Goal: Task Accomplishment & Management: Manage account settings

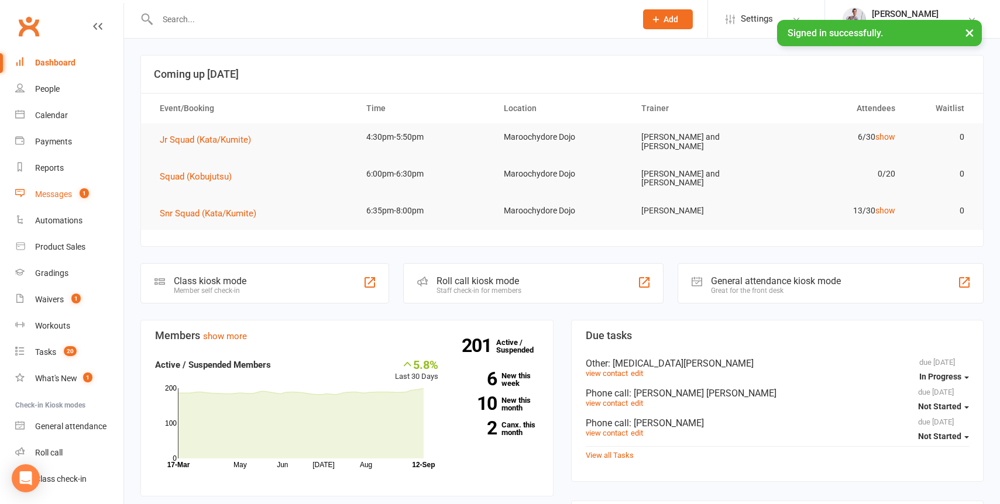
click at [54, 192] on div "Messages" at bounding box center [53, 194] width 37 height 9
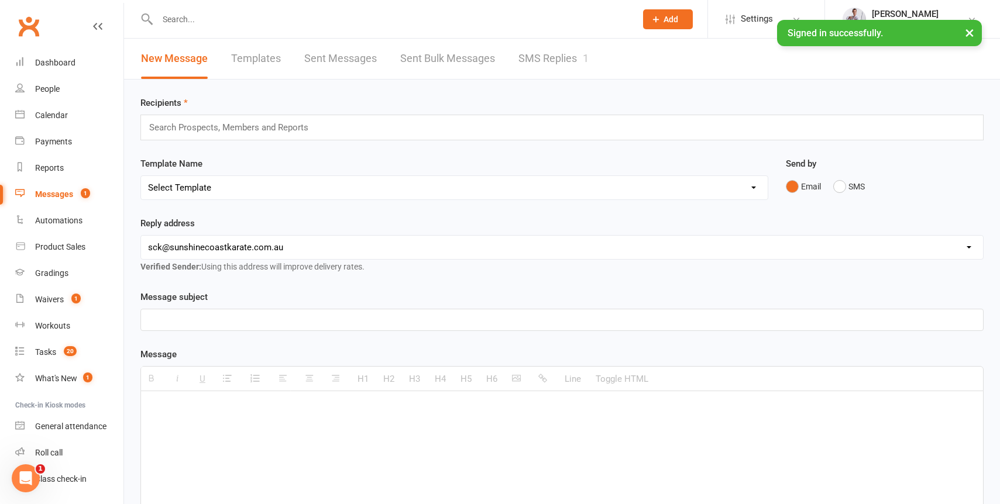
click at [57, 194] on div "Messages" at bounding box center [54, 194] width 38 height 9
click at [563, 51] on link "SMS Replies 1" at bounding box center [553, 59] width 70 height 40
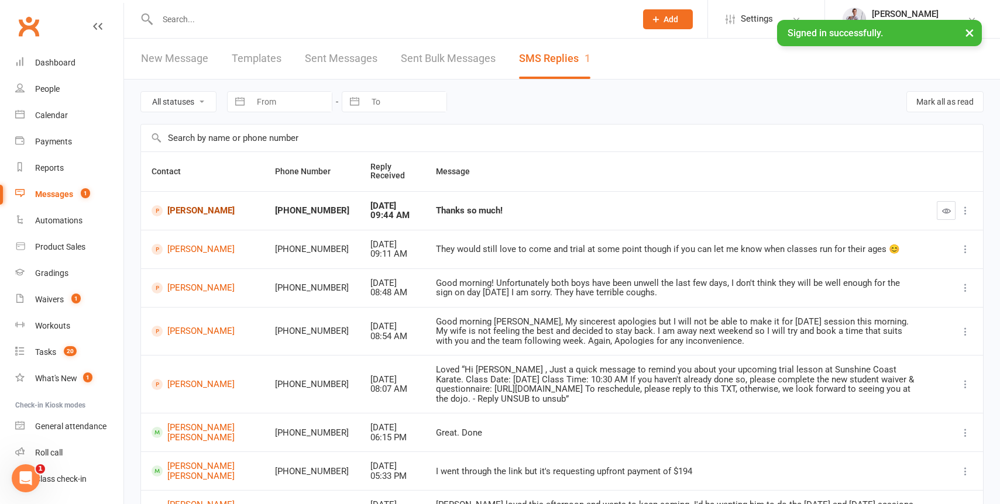
click at [176, 206] on link "[PERSON_NAME]" at bounding box center [203, 210] width 102 height 11
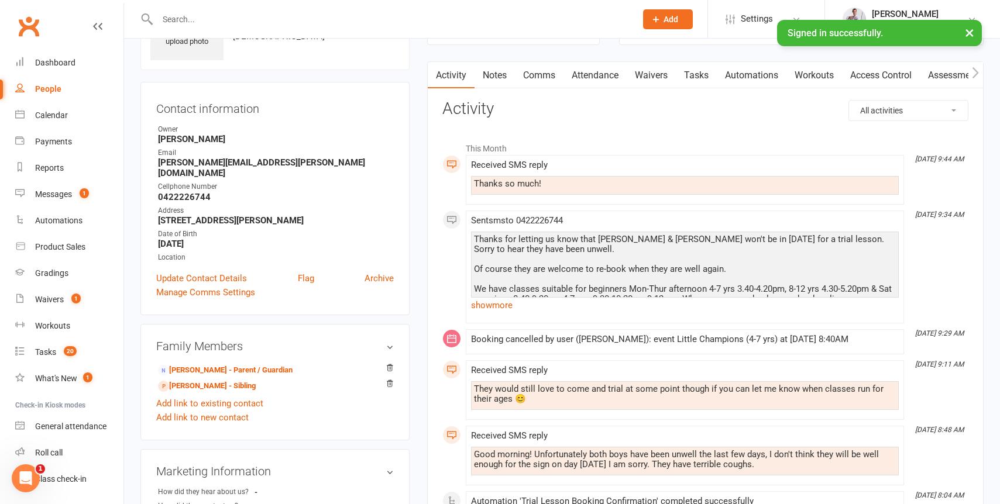
scroll to position [73, 0]
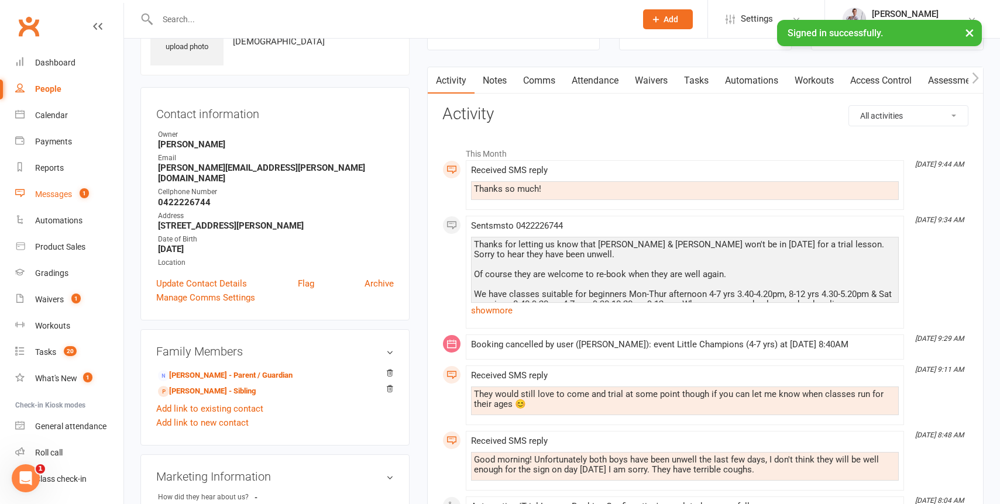
click at [56, 192] on div "Messages" at bounding box center [53, 194] width 37 height 9
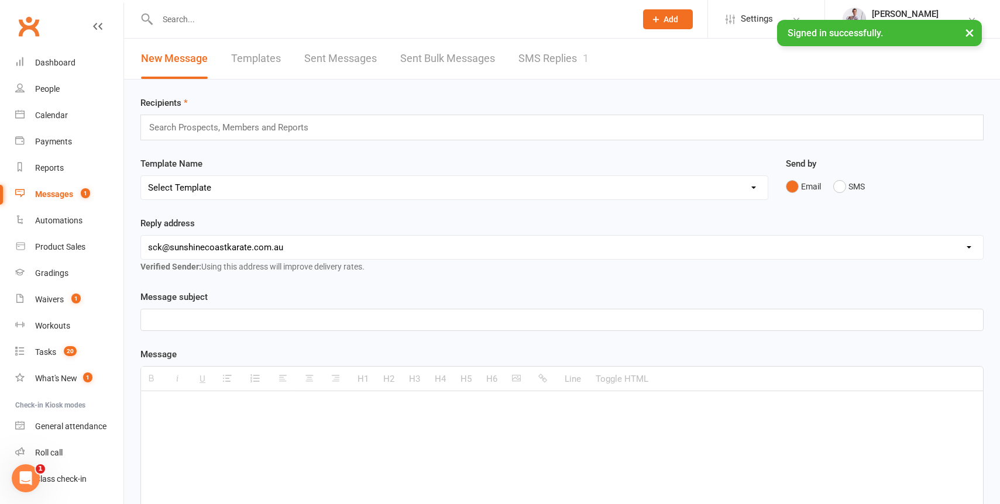
click at [522, 51] on link "SMS Replies 1" at bounding box center [553, 59] width 70 height 40
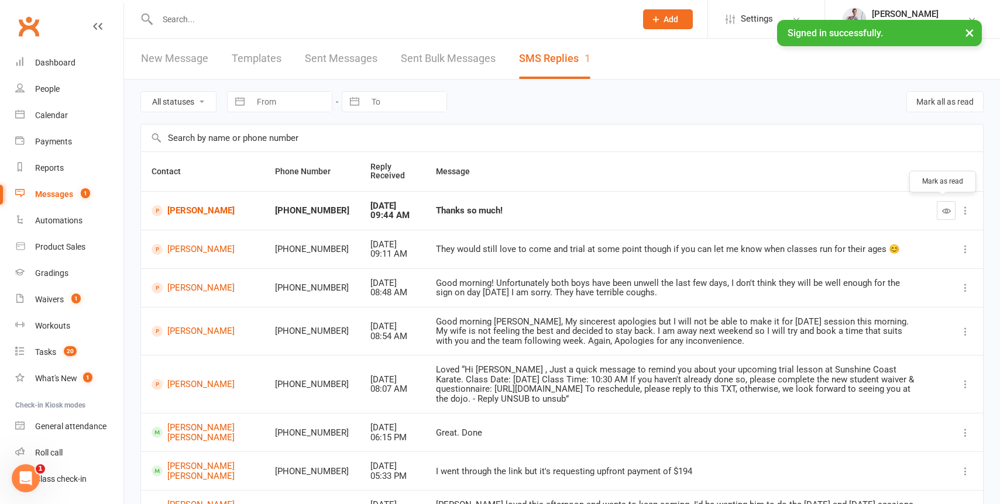
click at [949, 209] on icon "button" at bounding box center [946, 211] width 9 height 9
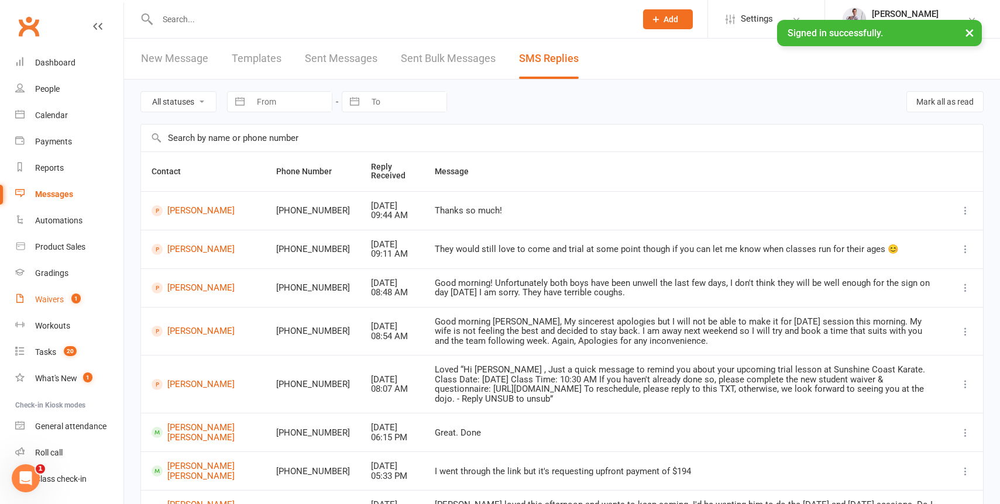
click at [50, 298] on div "Waivers" at bounding box center [49, 299] width 29 height 9
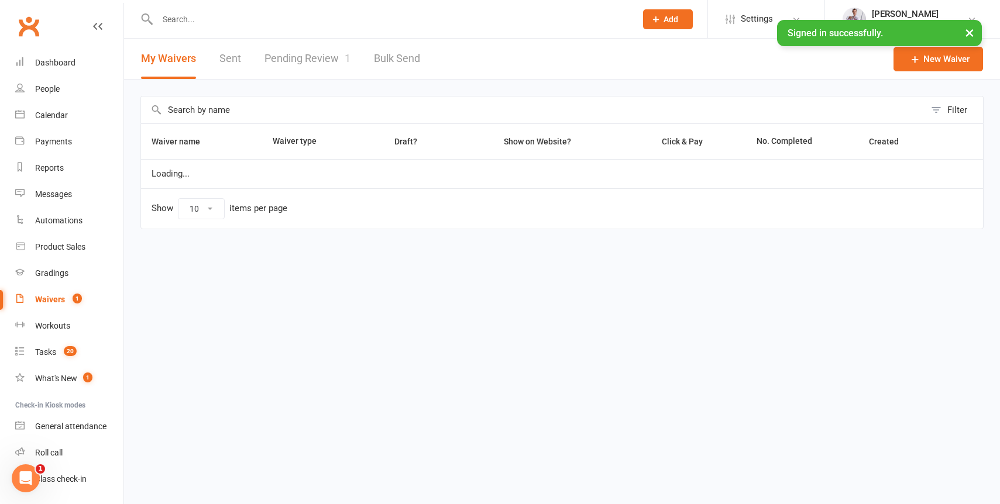
select select "100"
click at [306, 54] on link "Pending Review 1" at bounding box center [307, 59] width 86 height 40
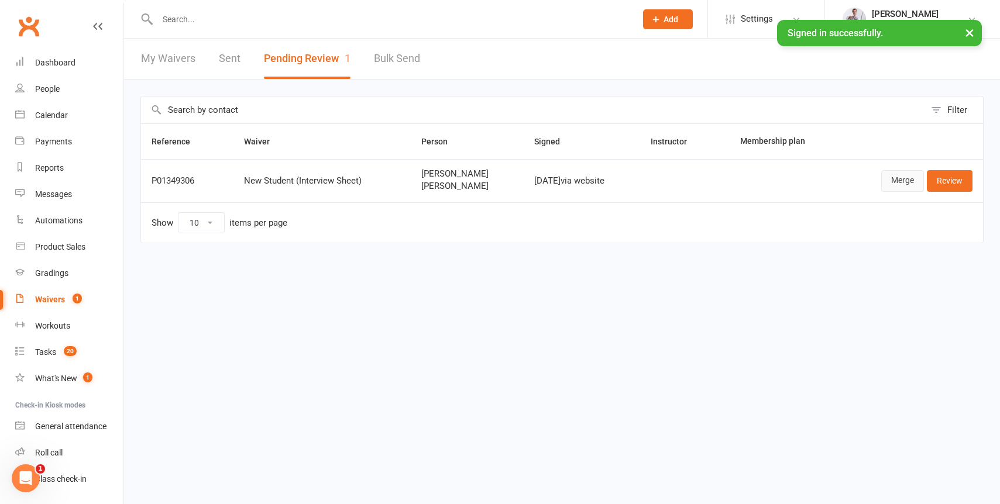
click at [902, 181] on link "Merge" at bounding box center [902, 180] width 43 height 21
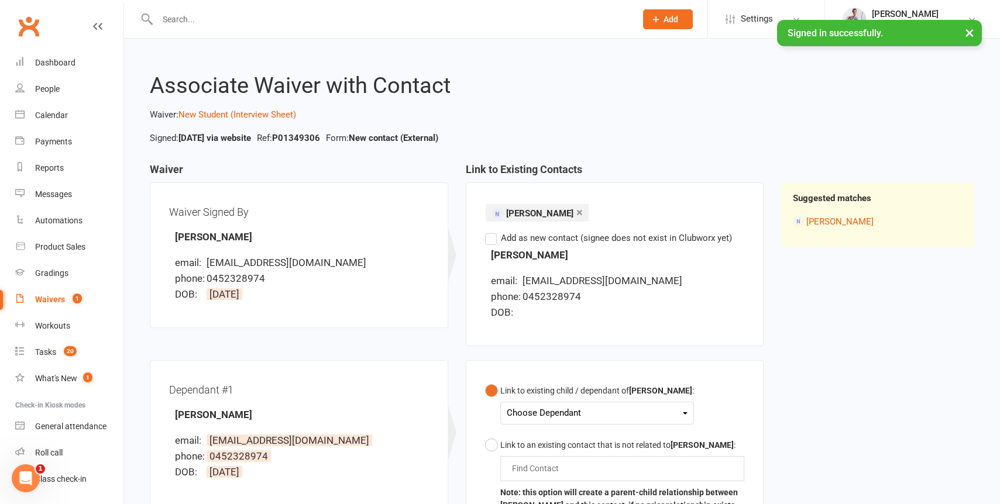
click at [579, 407] on div "Choose Dependant" at bounding box center [597, 413] width 181 height 16
click at [549, 445] on link "[PERSON_NAME]" at bounding box center [565, 440] width 116 height 25
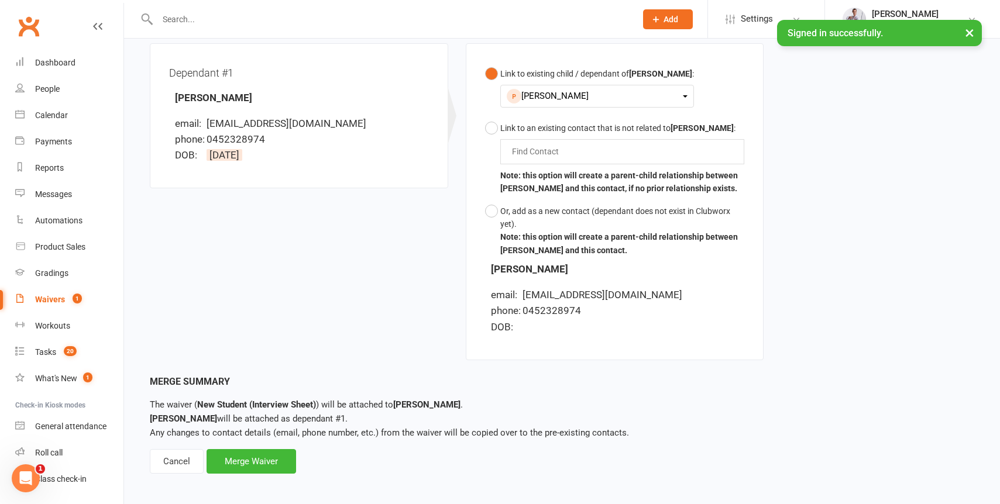
scroll to position [322, 0]
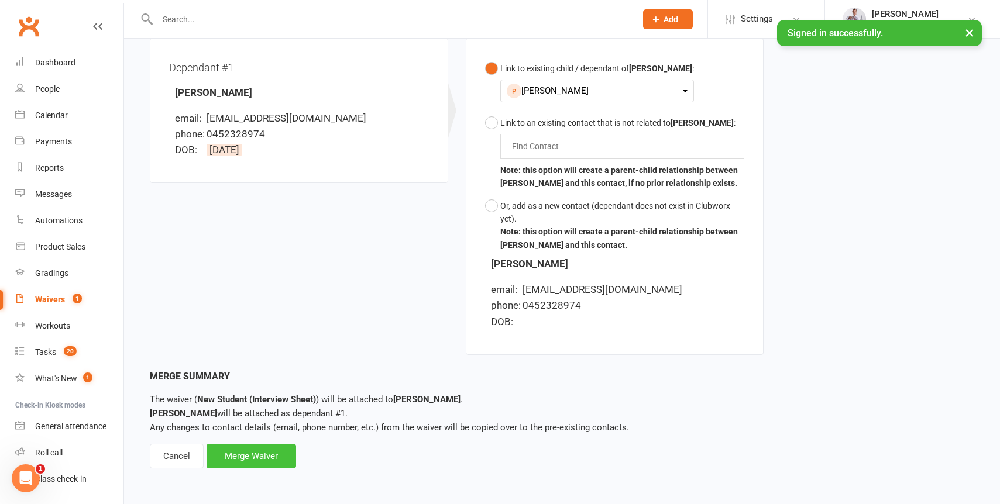
click at [245, 449] on div "Merge Waiver" at bounding box center [252, 456] width 90 height 25
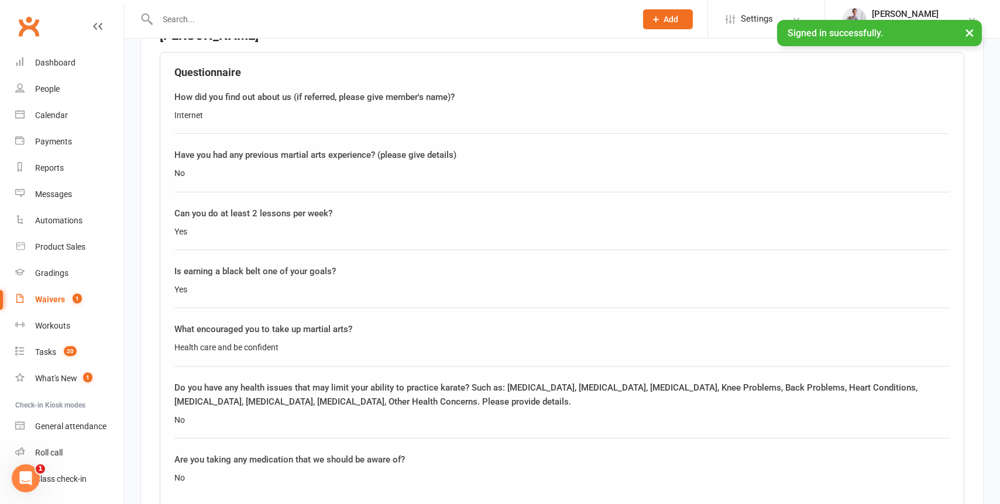
scroll to position [1547, 0]
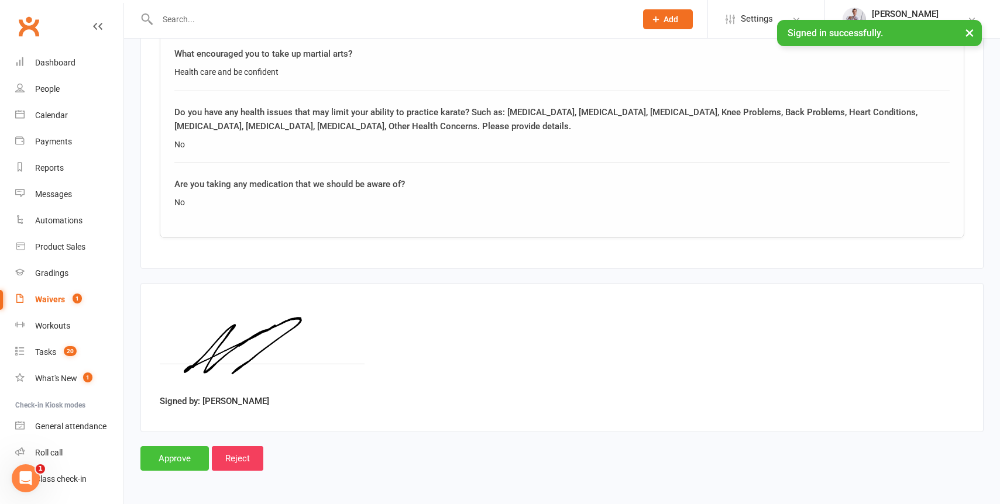
click at [164, 461] on input "Approve" at bounding box center [174, 458] width 68 height 25
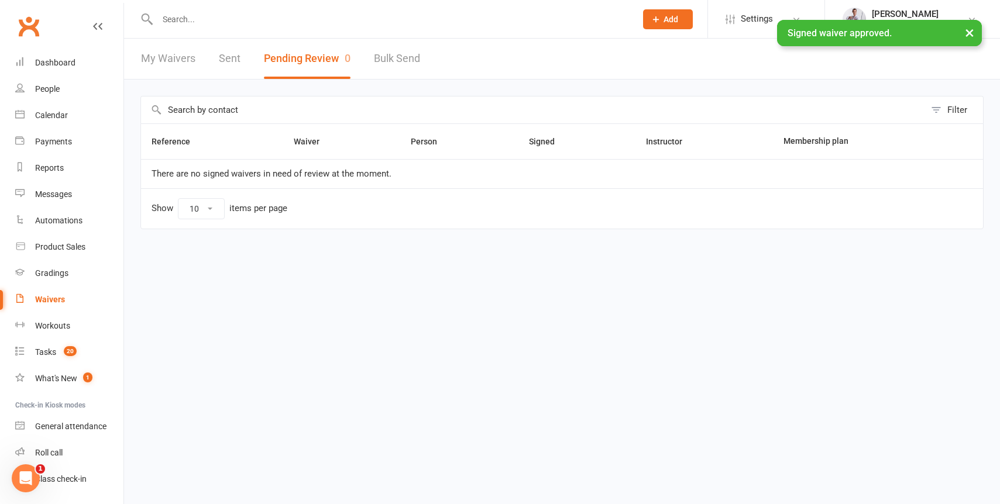
click at [972, 30] on button "×" at bounding box center [969, 32] width 21 height 25
click at [172, 14] on input "text" at bounding box center [391, 19] width 474 height 16
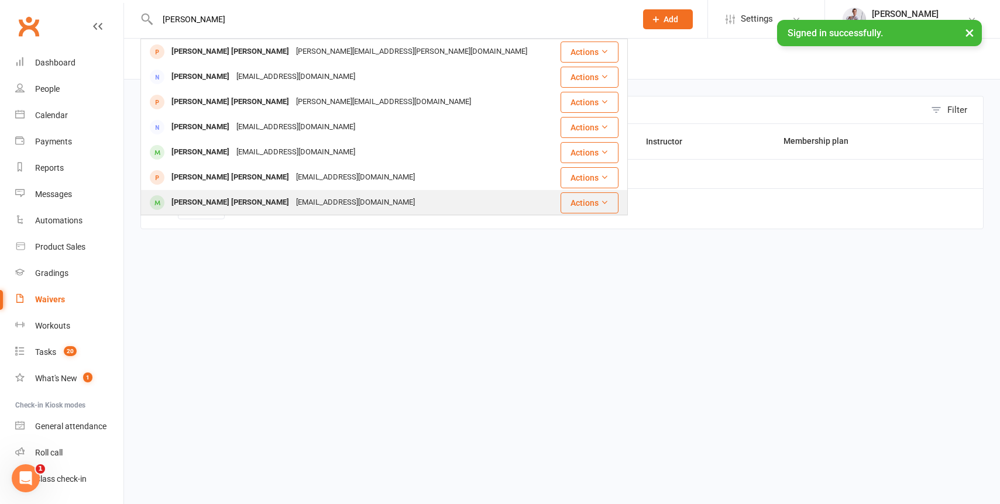
type input "[PERSON_NAME]"
click at [194, 202] on div "[PERSON_NAME] [PERSON_NAME]" at bounding box center [230, 202] width 125 height 17
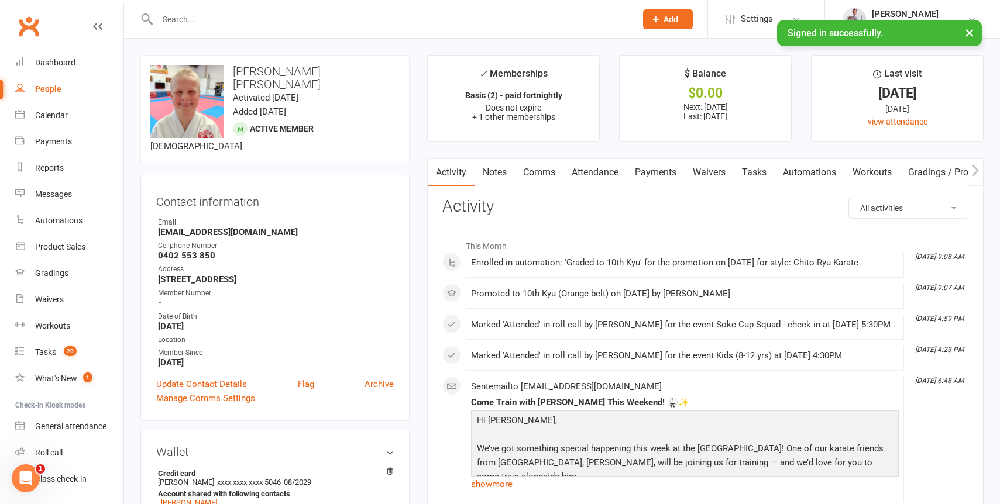
click at [254, 77] on h3 "[PERSON_NAME] [PERSON_NAME]" at bounding box center [274, 78] width 249 height 26
copy h3 "[PERSON_NAME] [PERSON_NAME]"
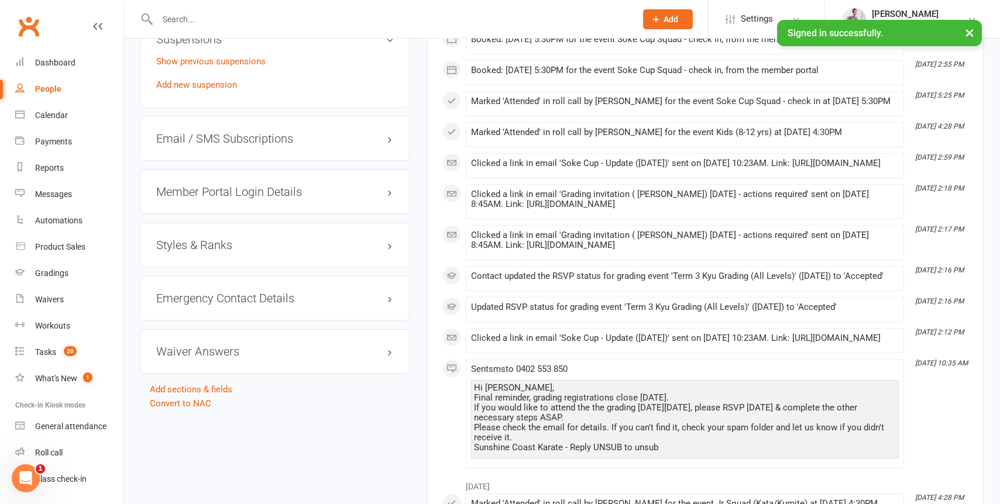
scroll to position [961, 0]
click at [270, 250] on h3 "Styles & Ranks" at bounding box center [275, 244] width 238 height 13
